Goal: Find specific page/section: Find specific page/section

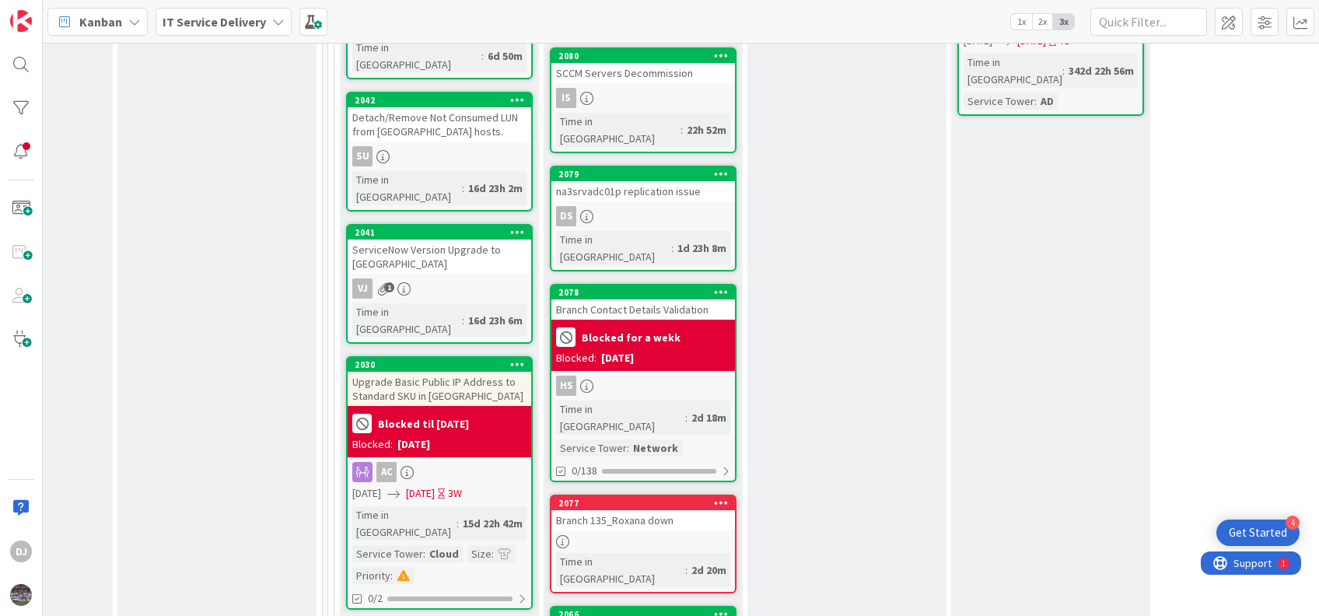
scroll to position [628, 752]
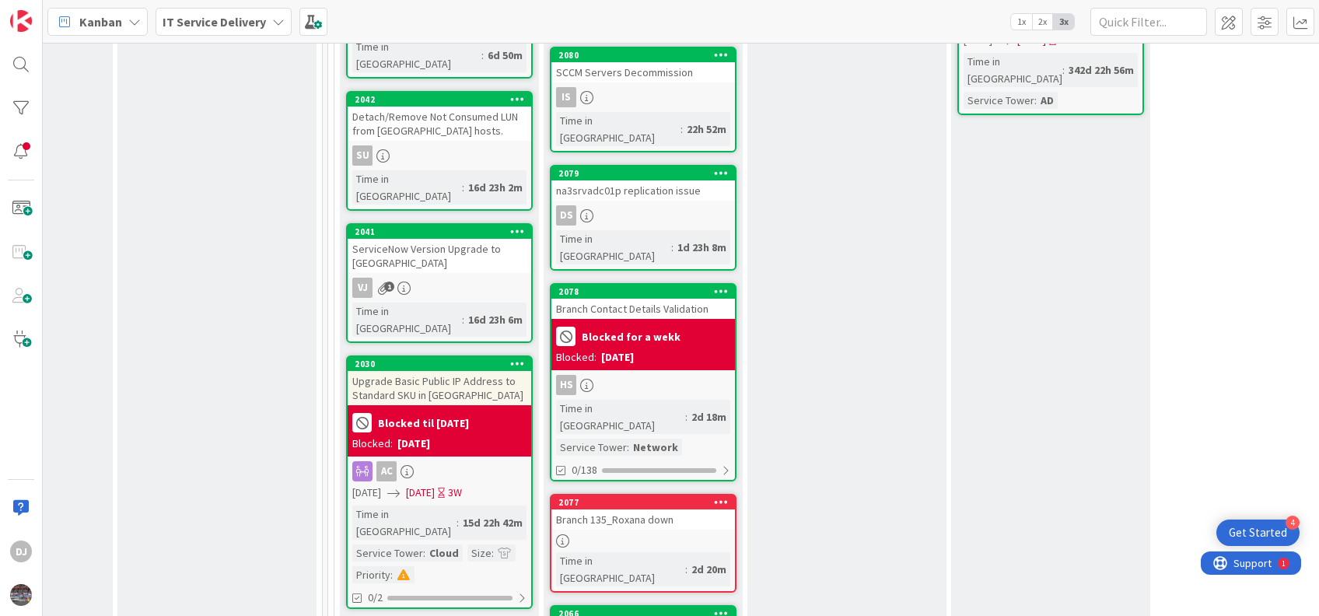
click at [621, 509] on div "Branch 135_Roxana down" at bounding box center [642, 519] width 183 height 20
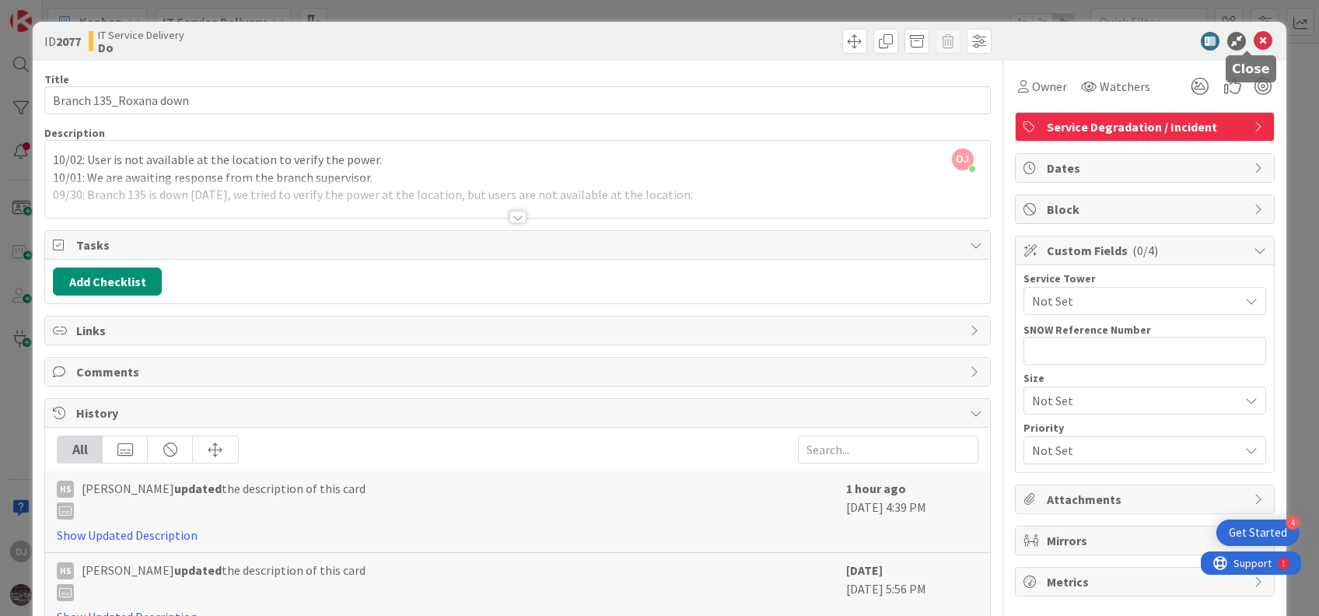
click at [1253, 44] on icon at bounding box center [1262, 41] width 19 height 19
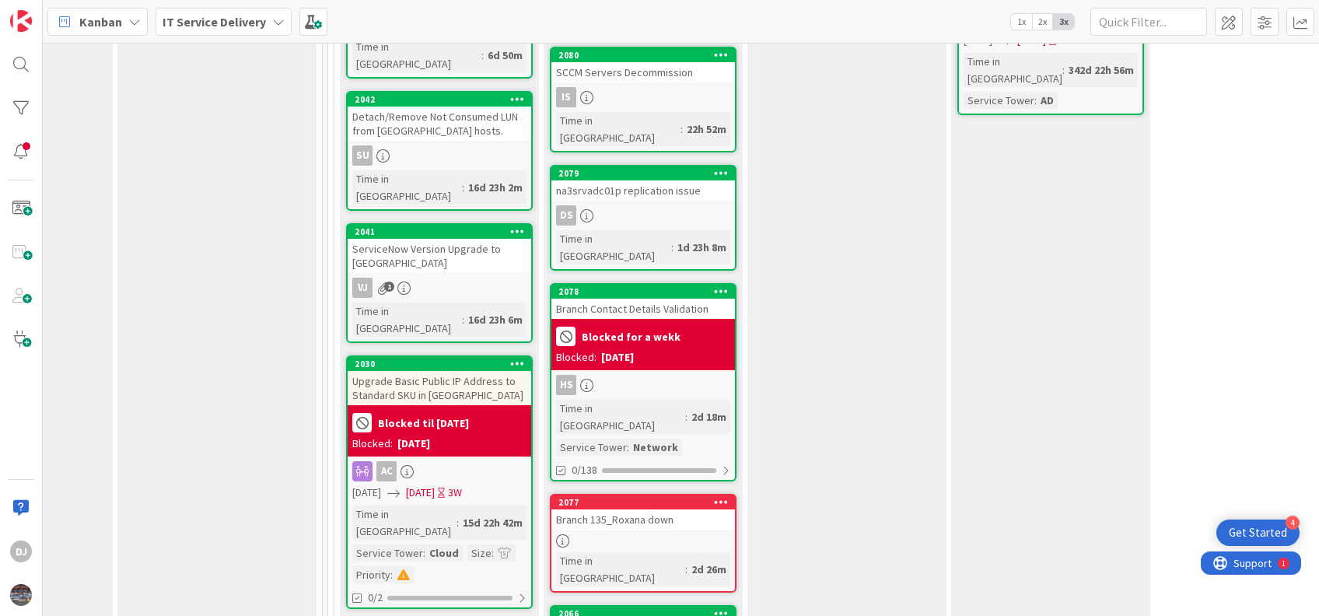
click at [645, 299] on div "Branch Contact Details Validation" at bounding box center [642, 309] width 183 height 20
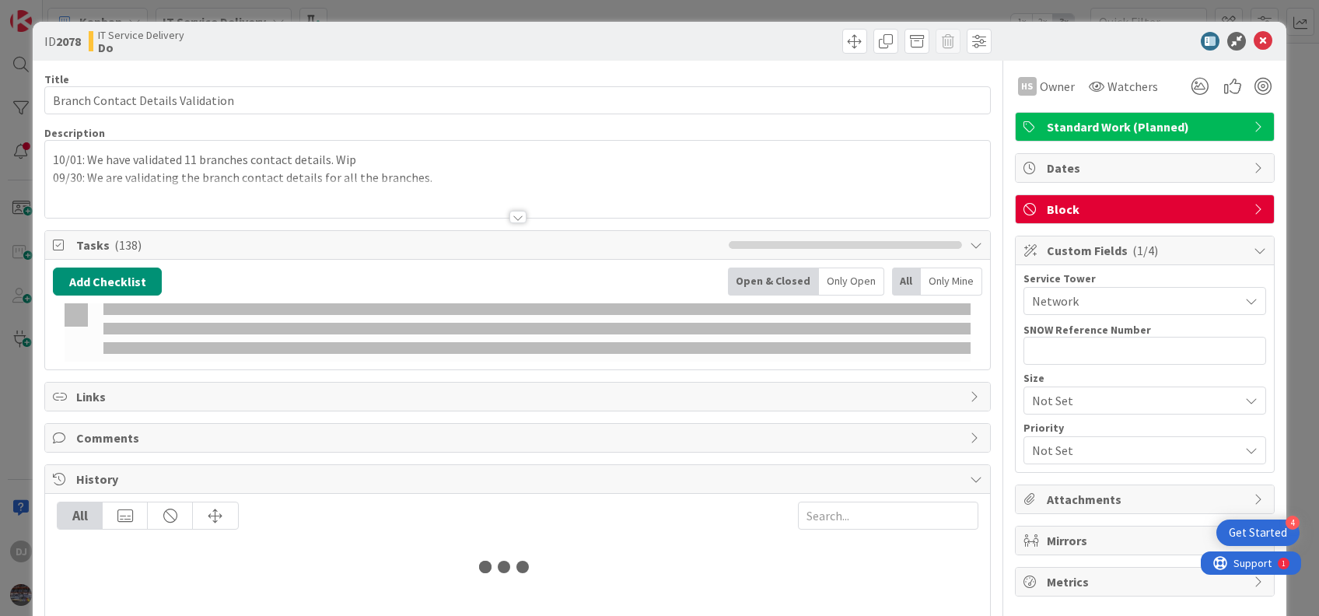
click at [1253, 37] on icon at bounding box center [1262, 41] width 19 height 19
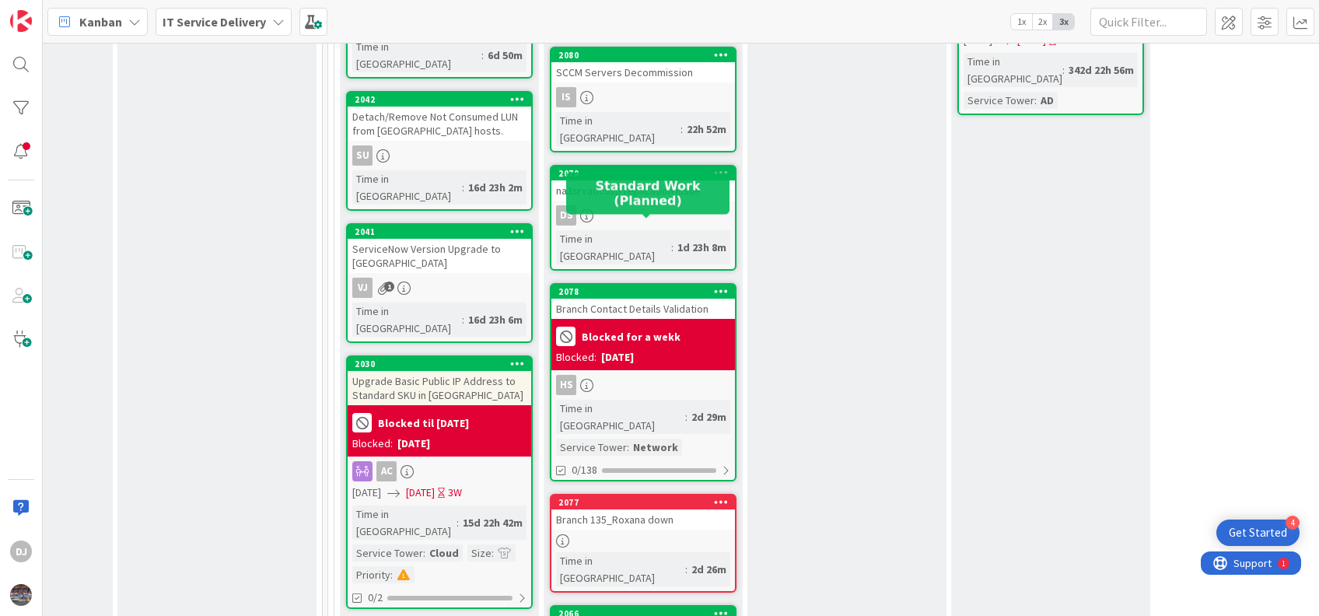
click at [613, 286] on div "2078" at bounding box center [646, 291] width 176 height 11
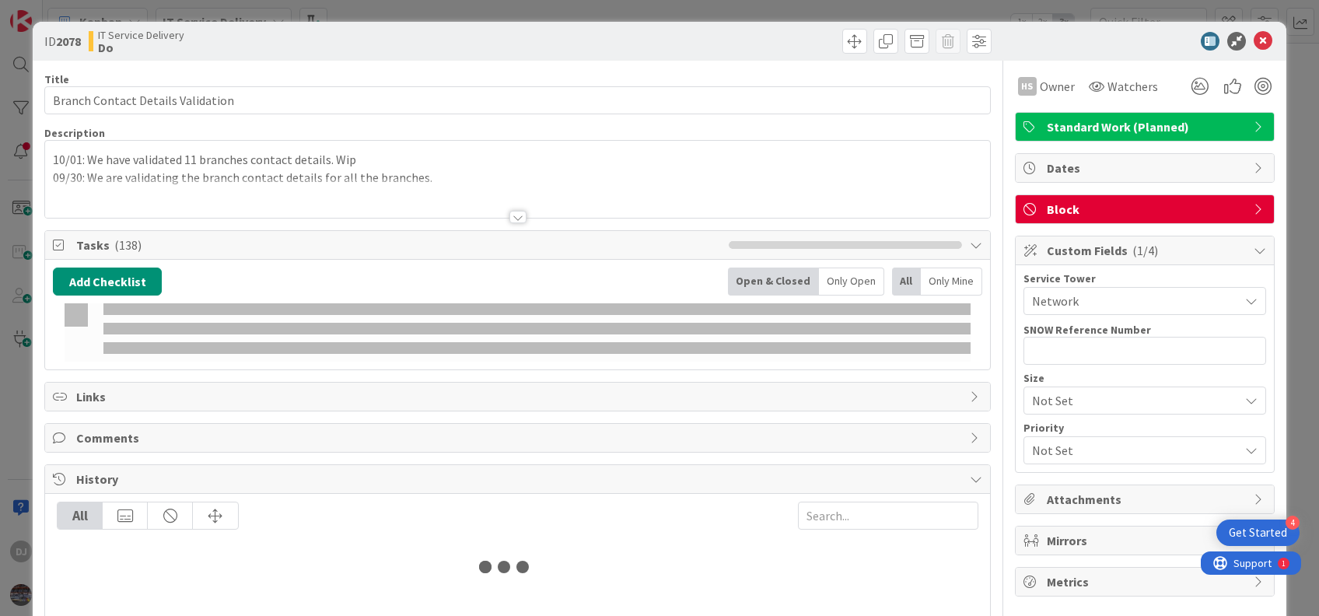
click at [1253, 33] on icon at bounding box center [1262, 41] width 19 height 19
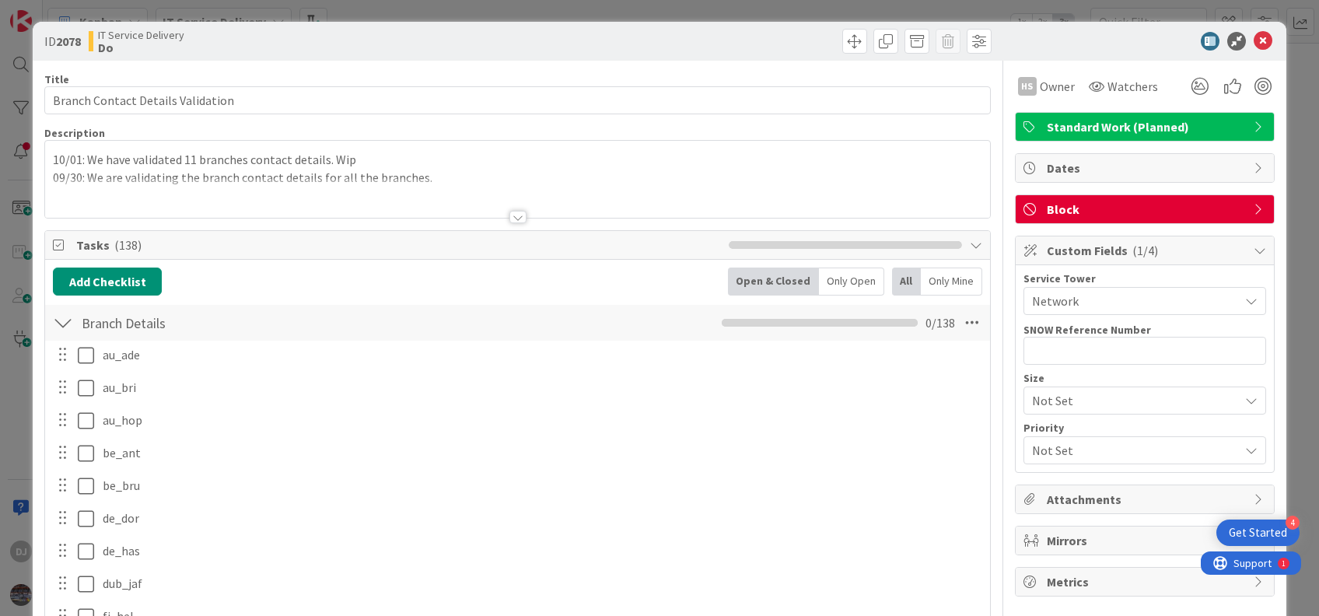
click at [1253, 37] on icon at bounding box center [1262, 41] width 19 height 19
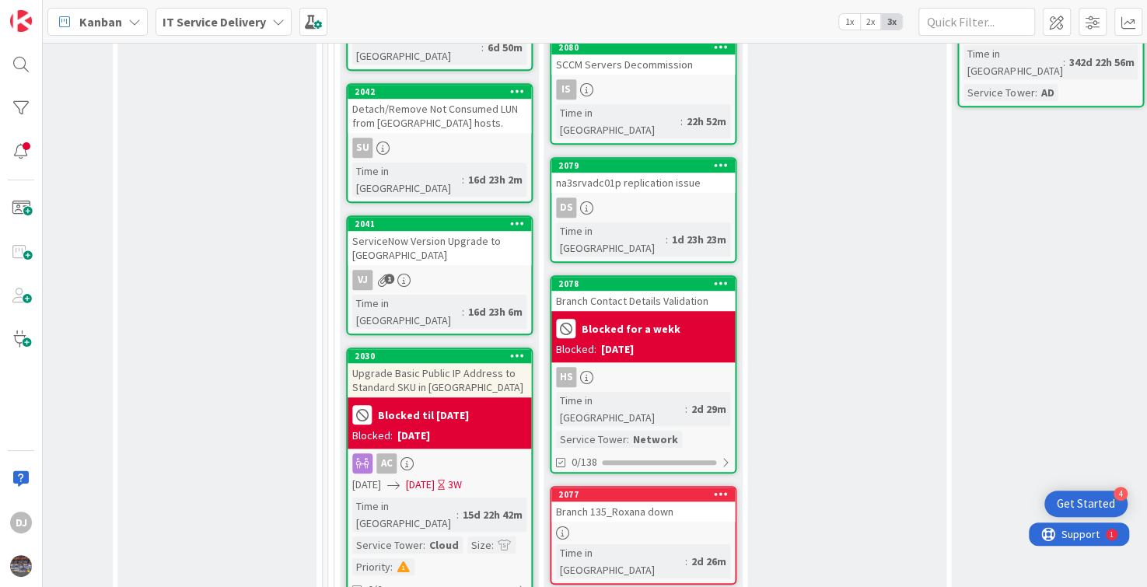
scroll to position [638, 752]
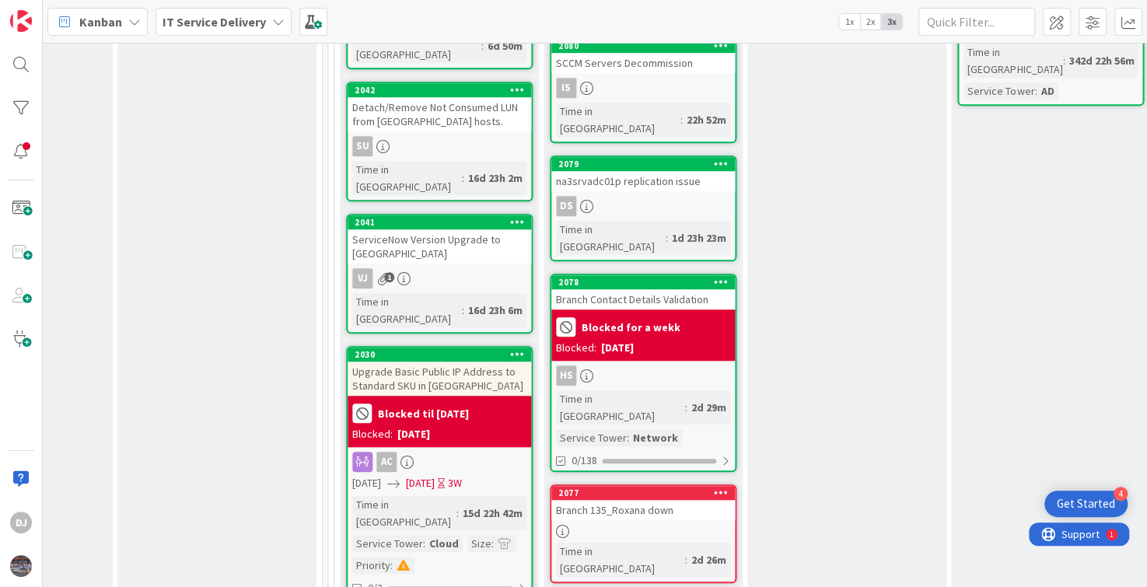
click at [638, 500] on div "Branch 135_Roxana down" at bounding box center [642, 510] width 183 height 20
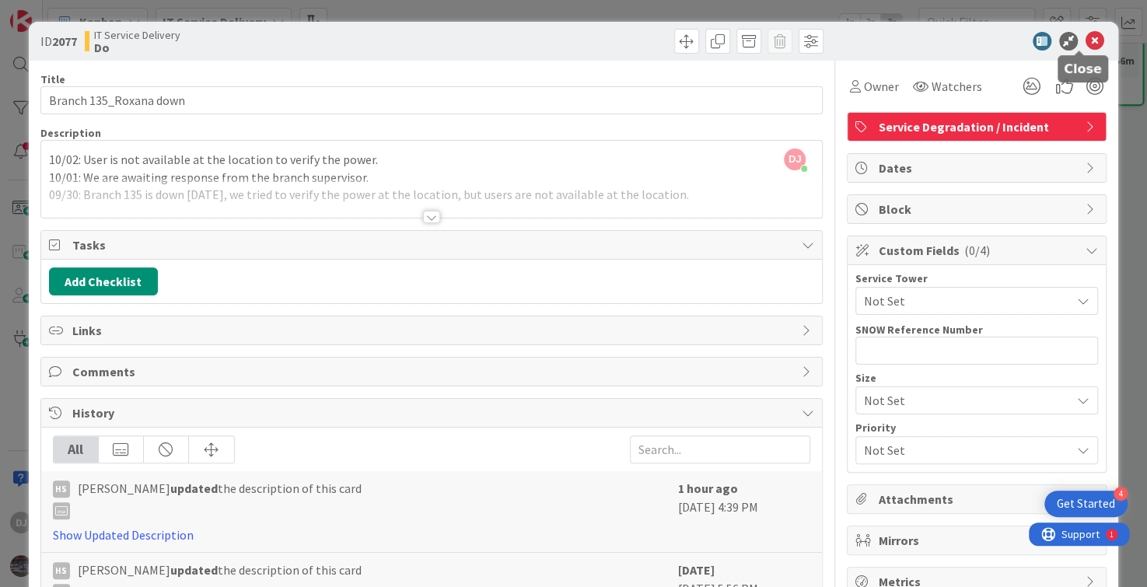
click at [1085, 46] on icon at bounding box center [1094, 41] width 19 height 19
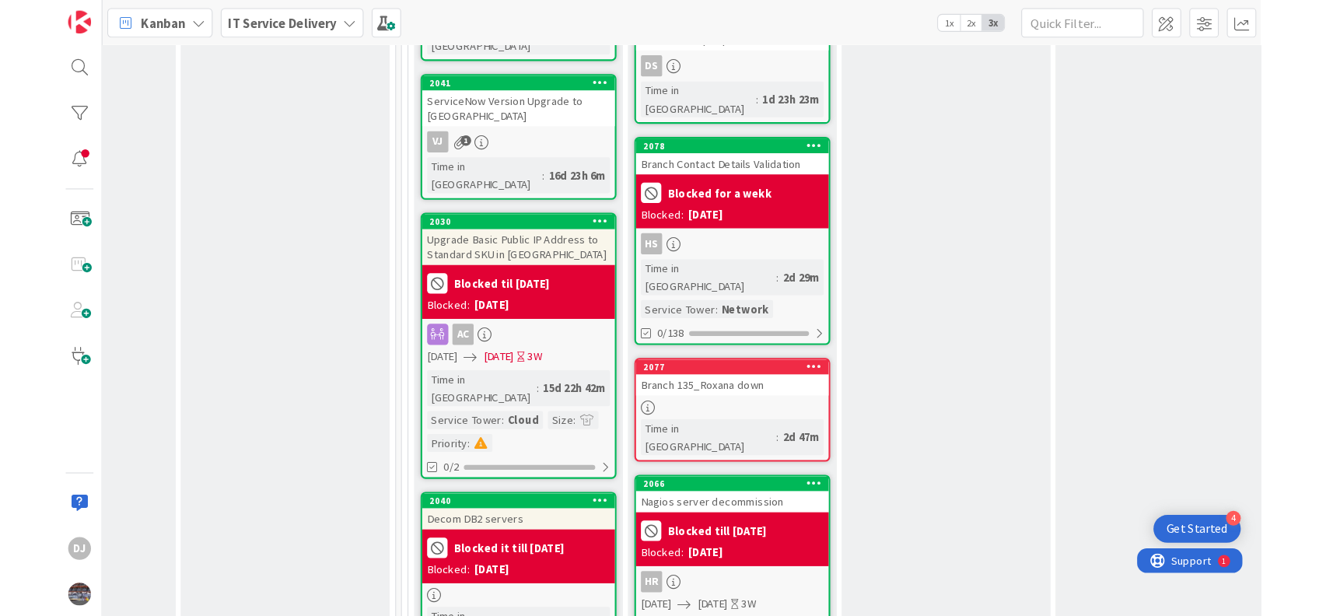
scroll to position [722, 752]
